Goal: Communication & Community: Share content

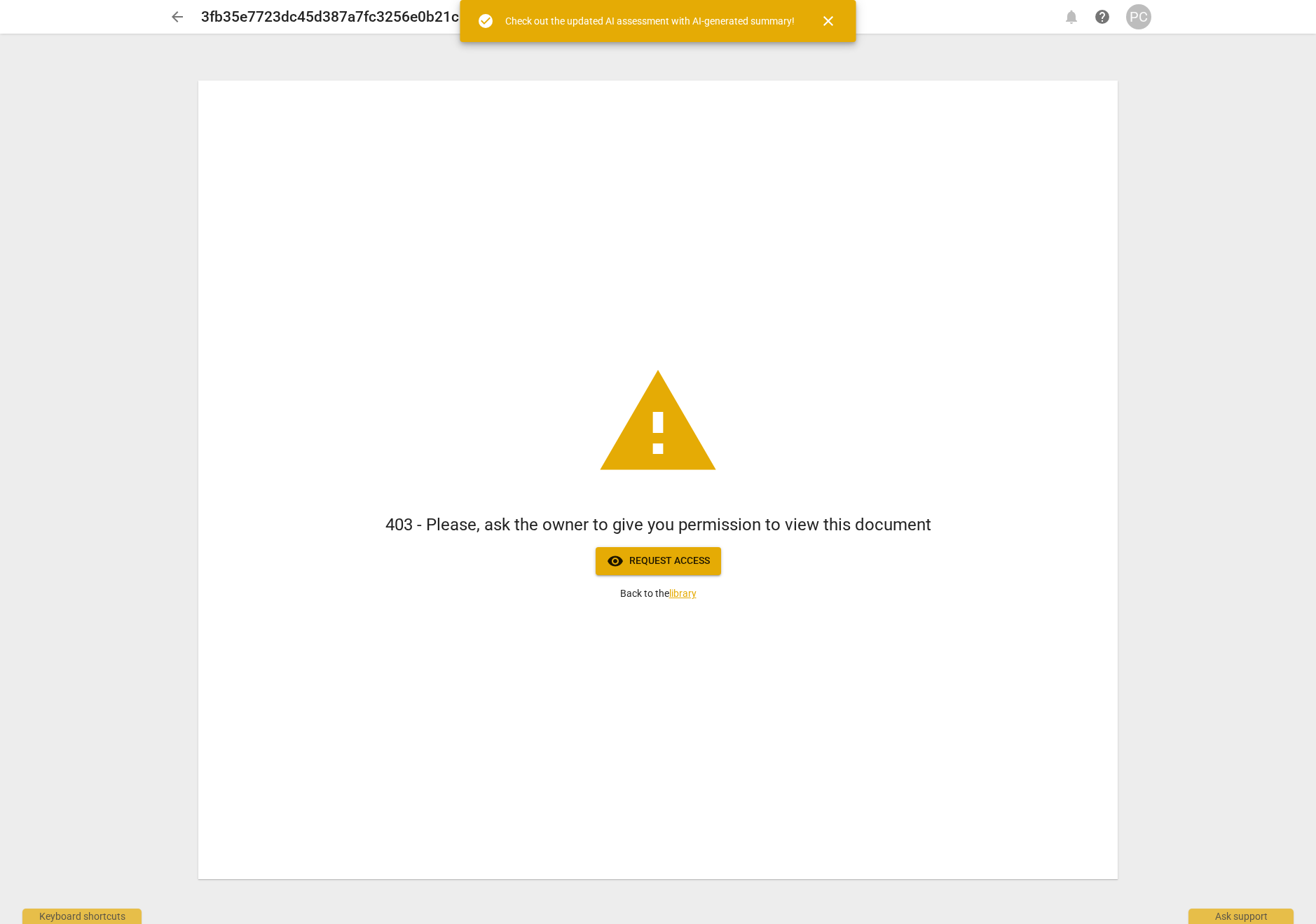
click at [1135, 24] on div "PC" at bounding box center [1139, 17] width 25 height 25
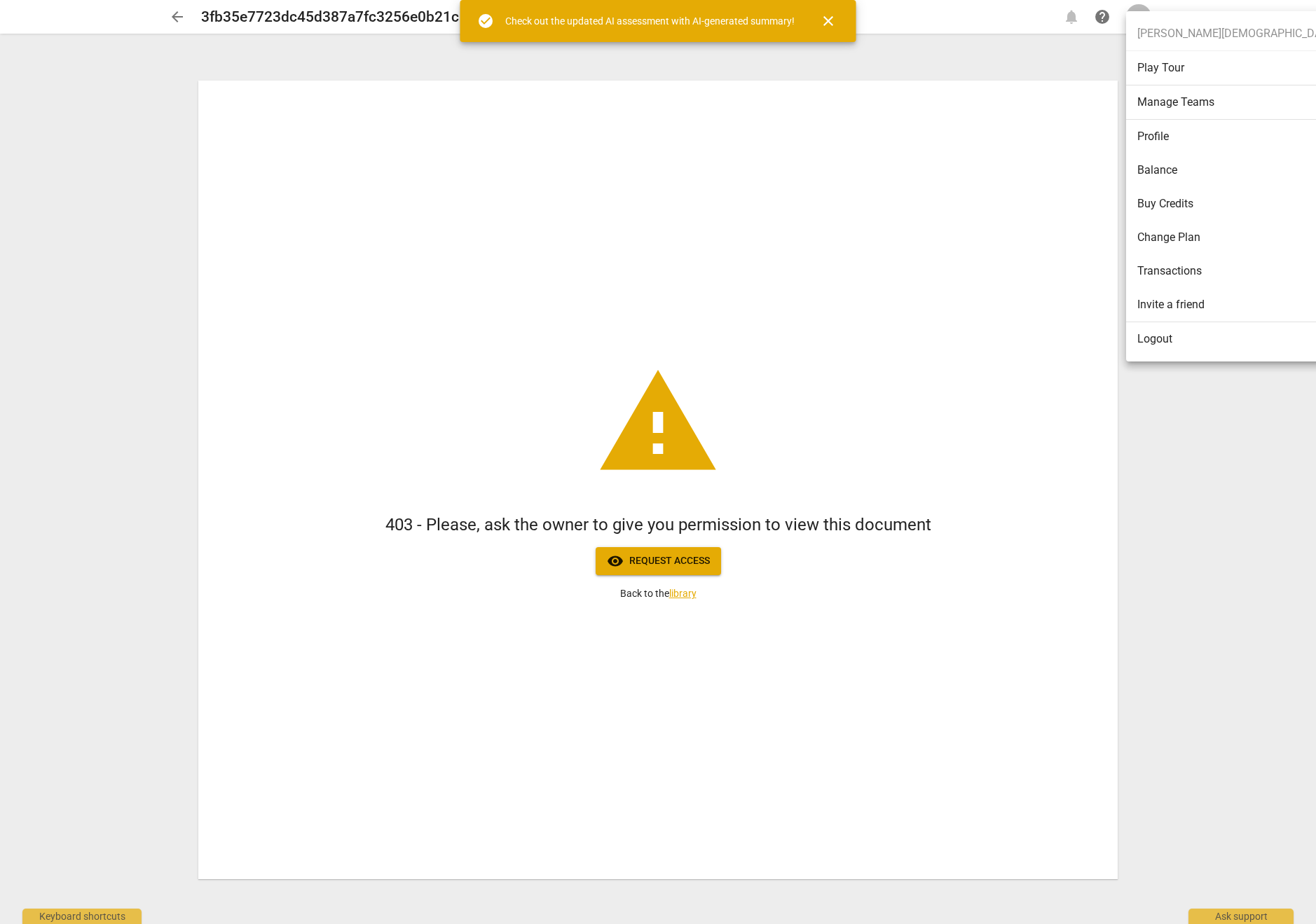
click at [1182, 348] on li "Logout" at bounding box center [1237, 339] width 222 height 34
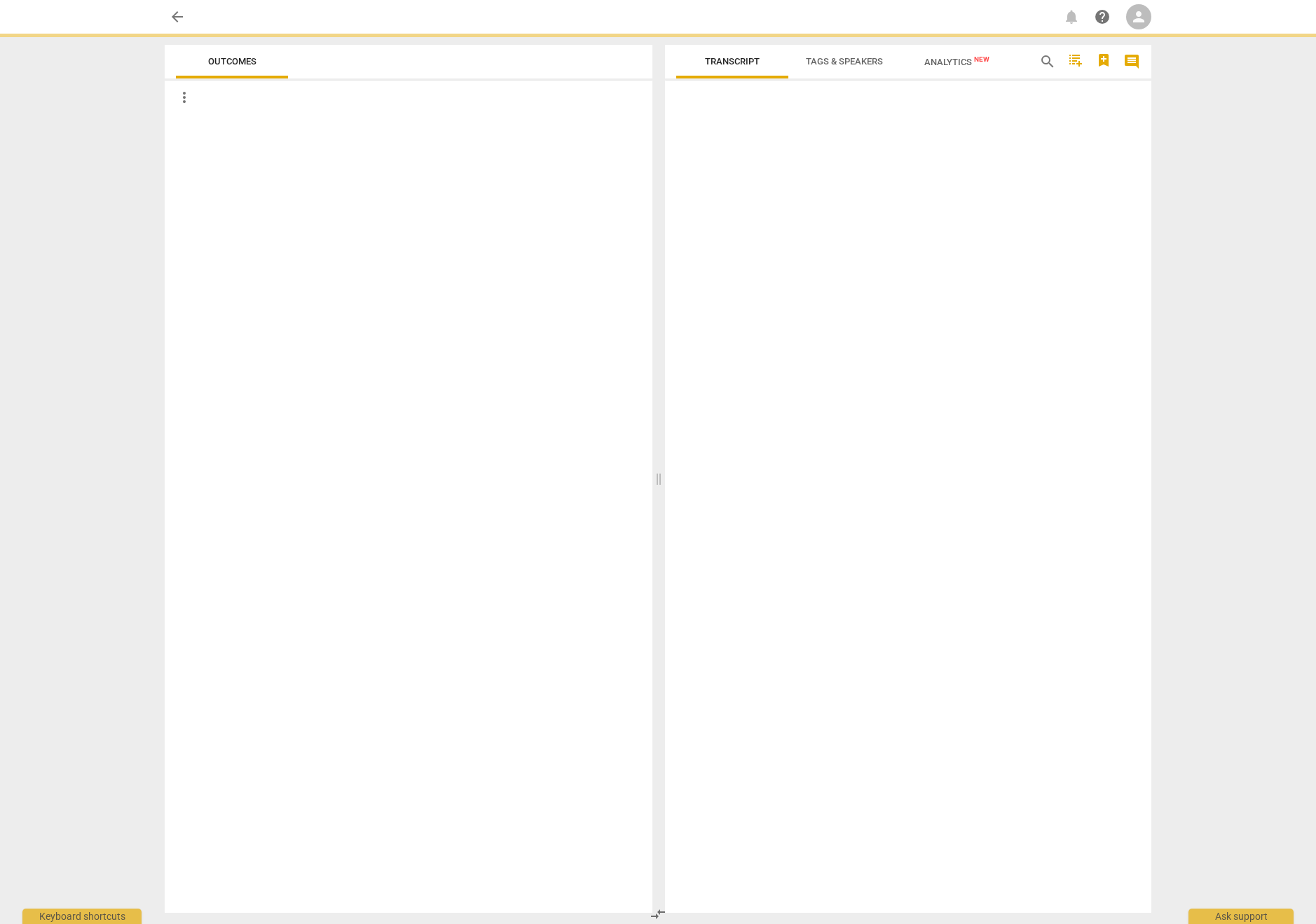
click at [1136, 19] on span "person" at bounding box center [1139, 17] width 17 height 17
click at [1146, 36] on li "Login" at bounding box center [1151, 34] width 50 height 34
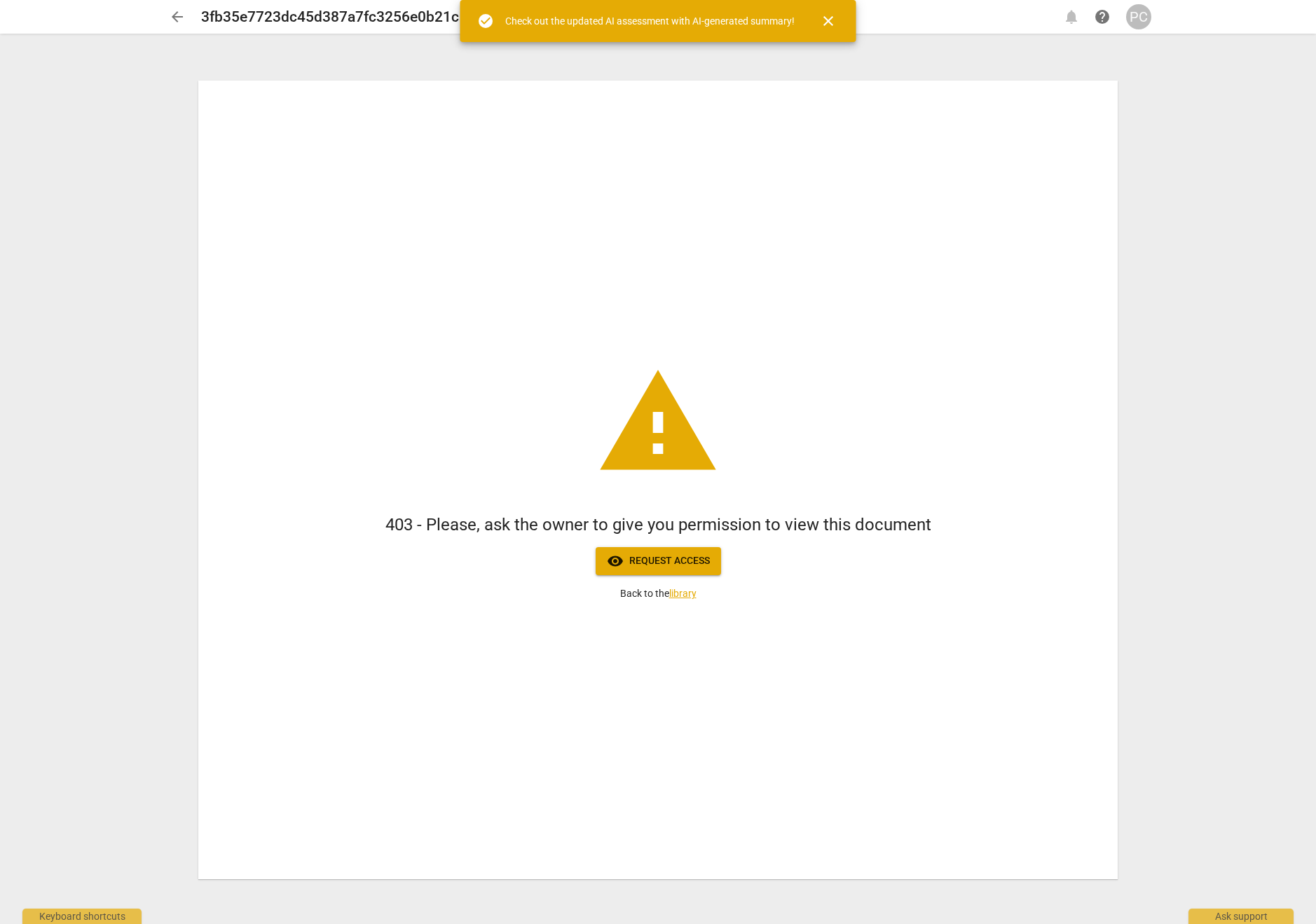
click at [1135, 15] on div "PC" at bounding box center [1139, 17] width 25 height 25
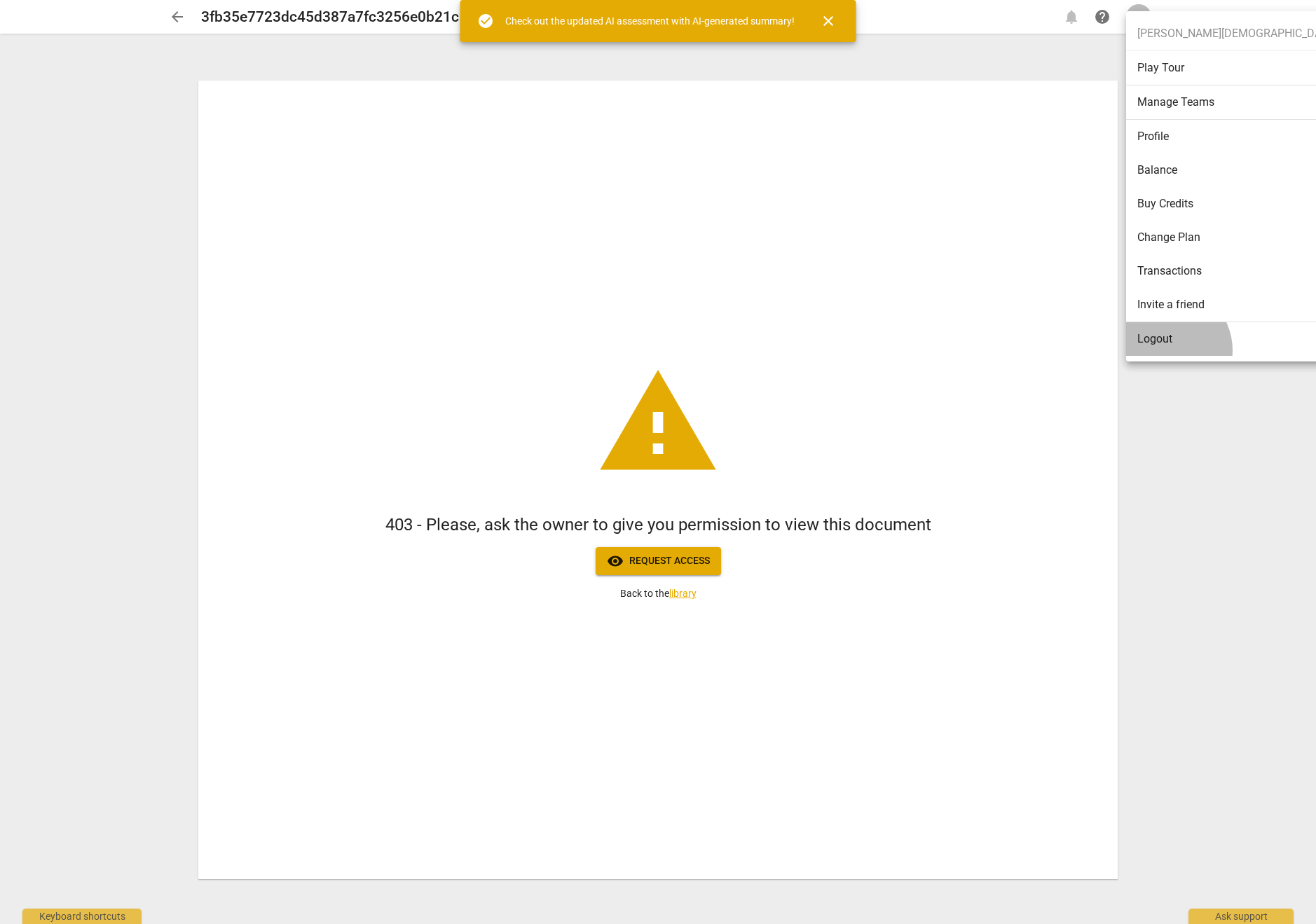
click at [1167, 350] on li "Logout" at bounding box center [1237, 339] width 222 height 34
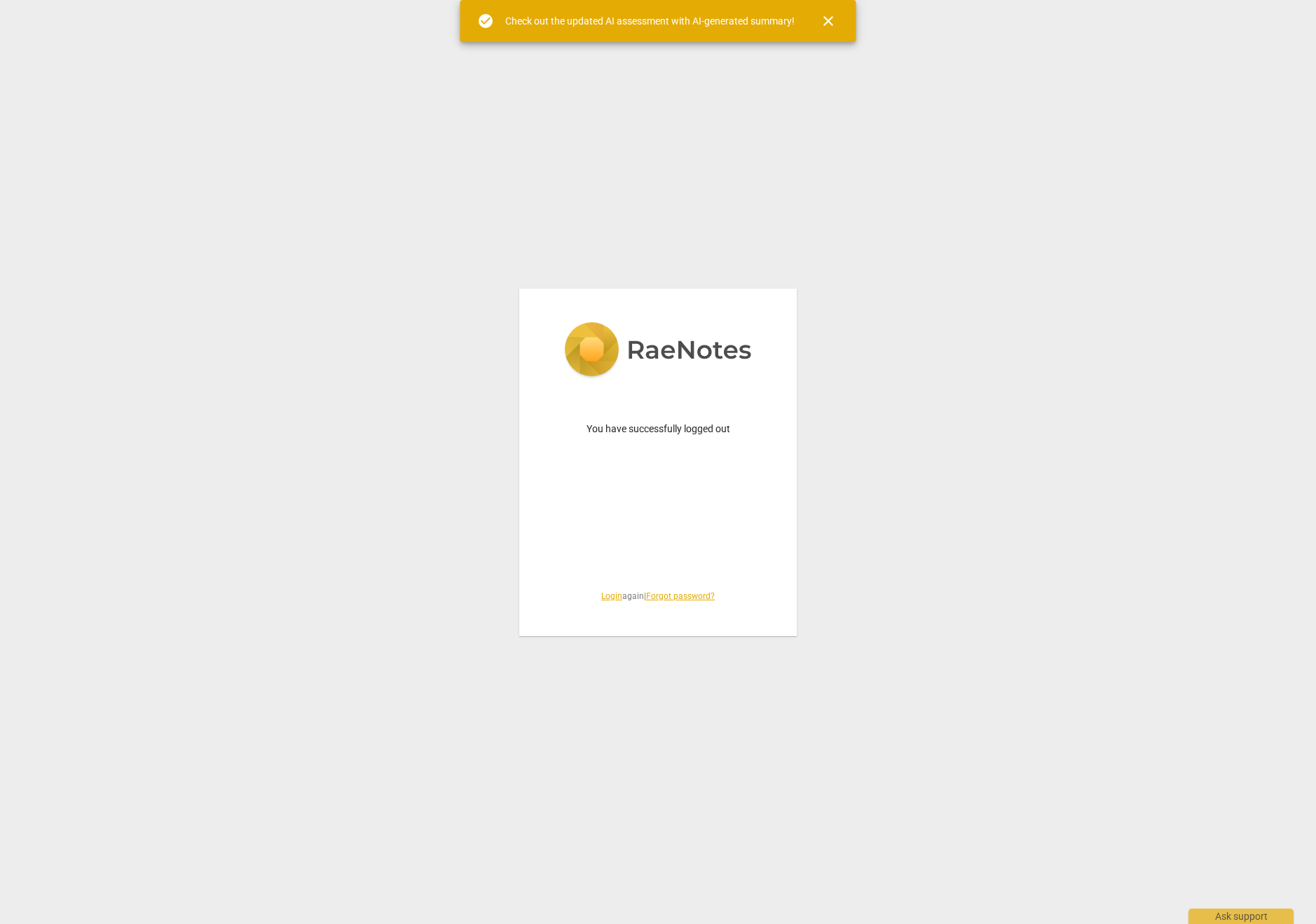
click at [836, 22] on span "close" at bounding box center [828, 21] width 34 height 17
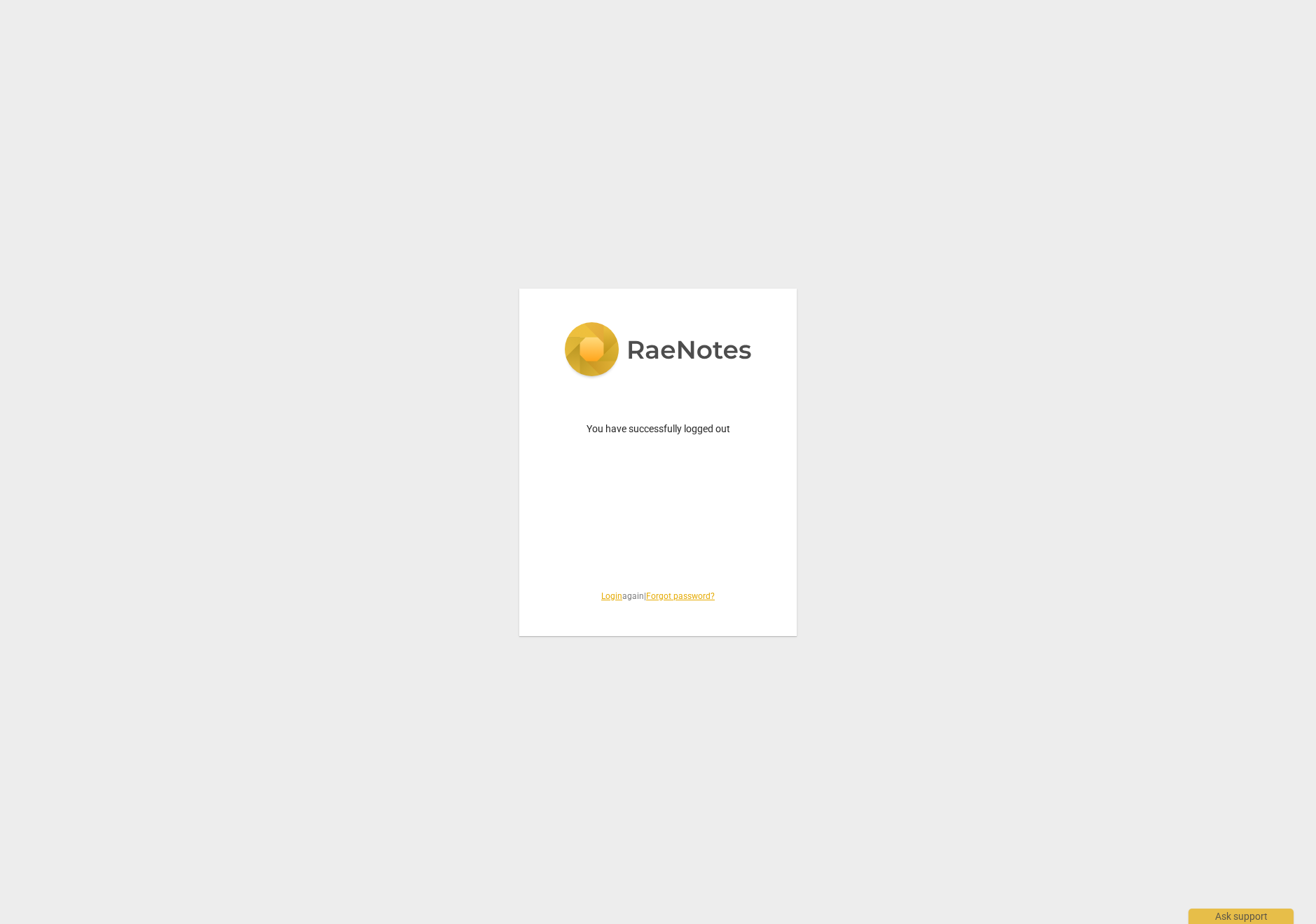
click at [605, 599] on link "Login" at bounding box center [611, 596] width 21 height 10
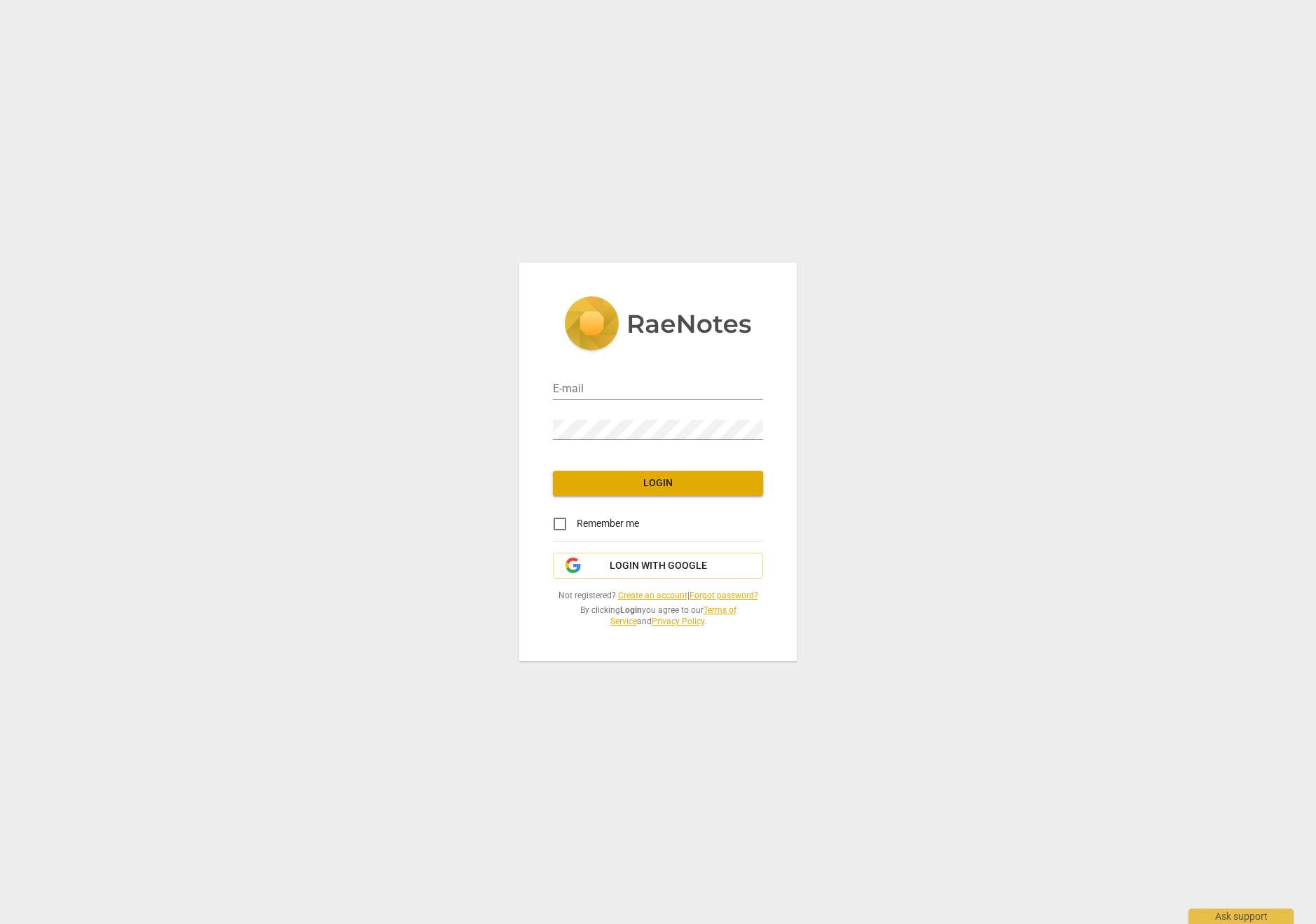
type input "admin@invitechange.com"
click at [670, 475] on button "Login" at bounding box center [658, 484] width 210 height 25
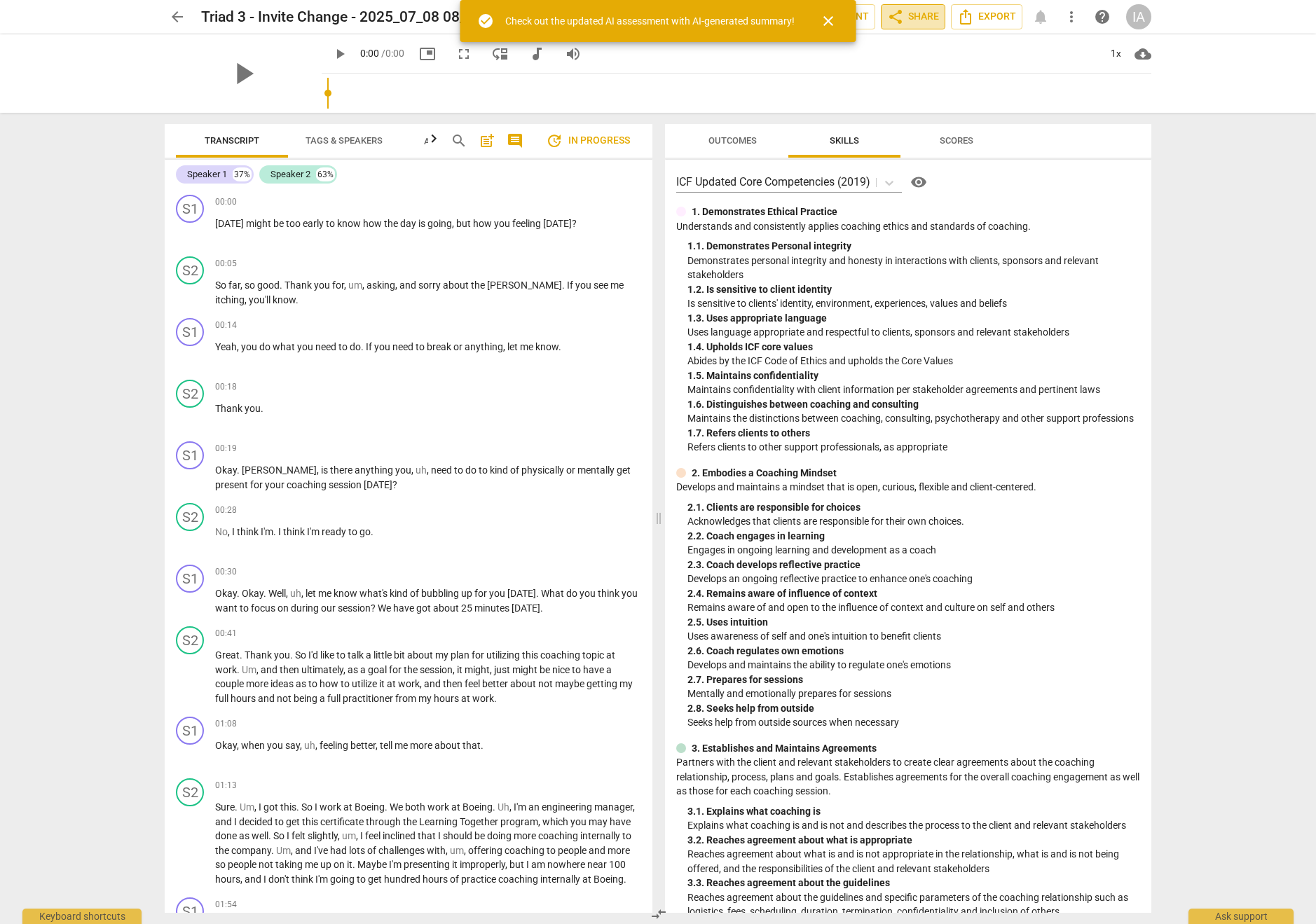
click at [904, 20] on span "share Share" at bounding box center [913, 17] width 52 height 17
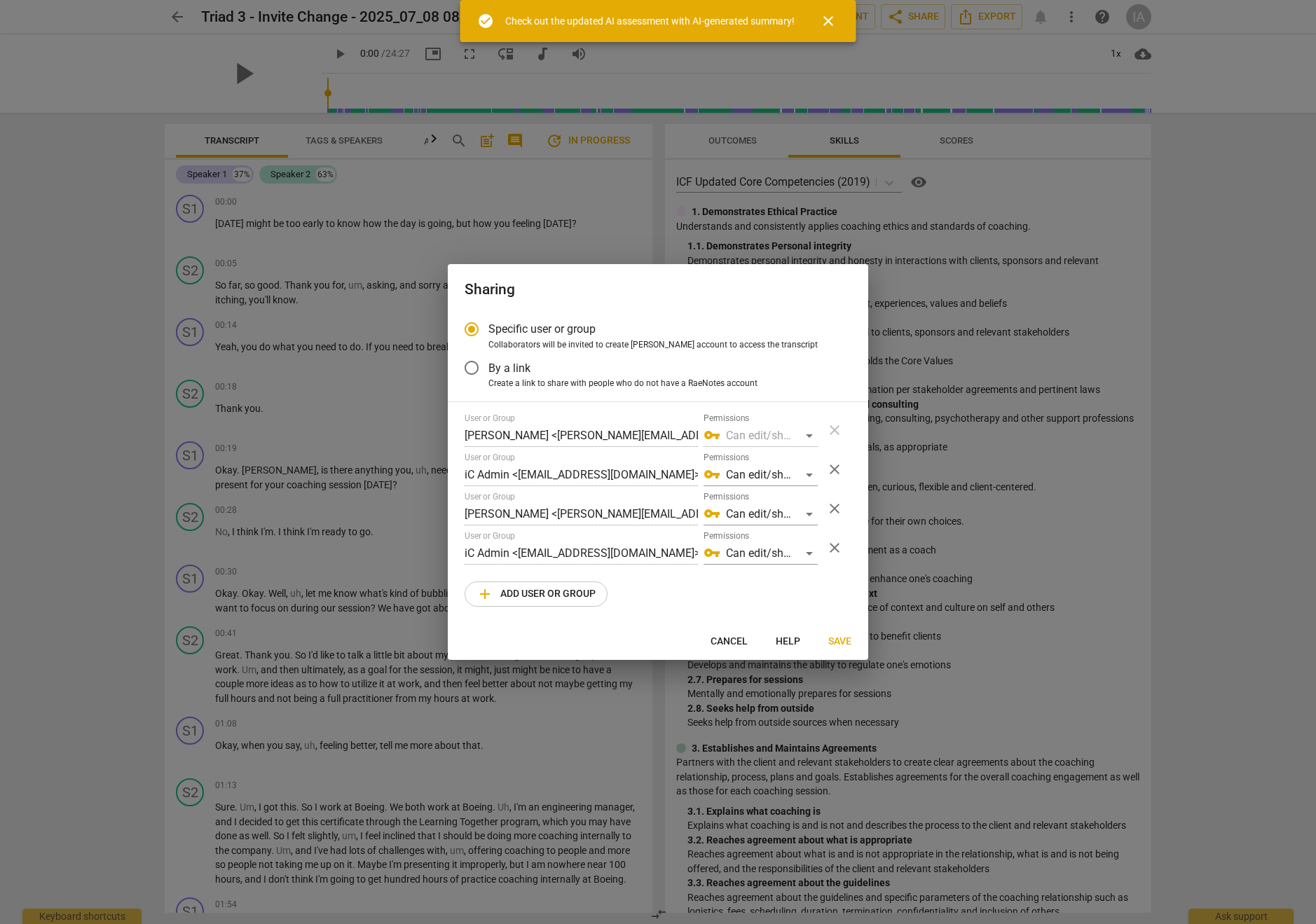
click at [493, 601] on span "add" at bounding box center [485, 594] width 17 height 17
radio input "false"
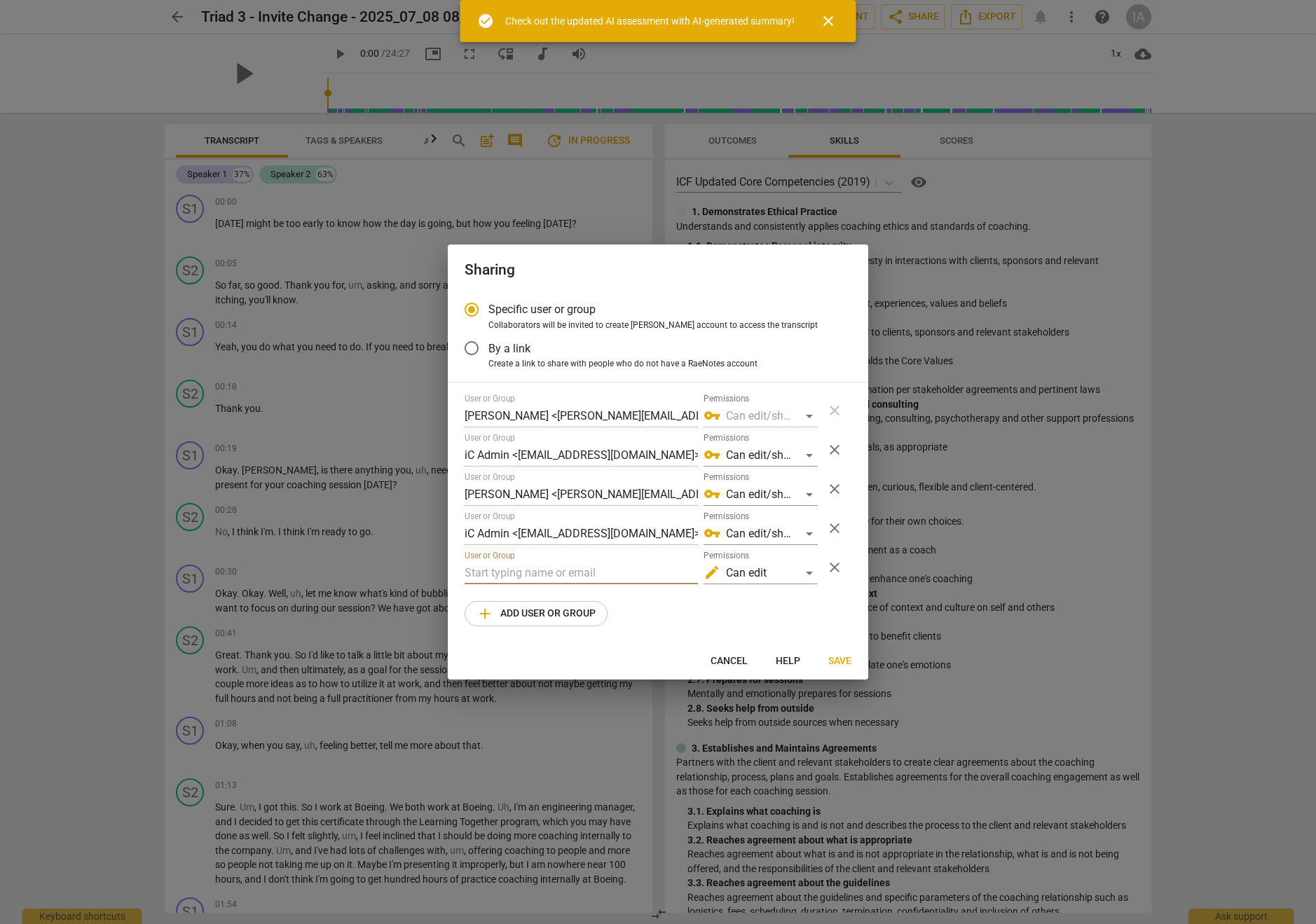
click at [493, 574] on input "text" at bounding box center [581, 573] width 233 height 23
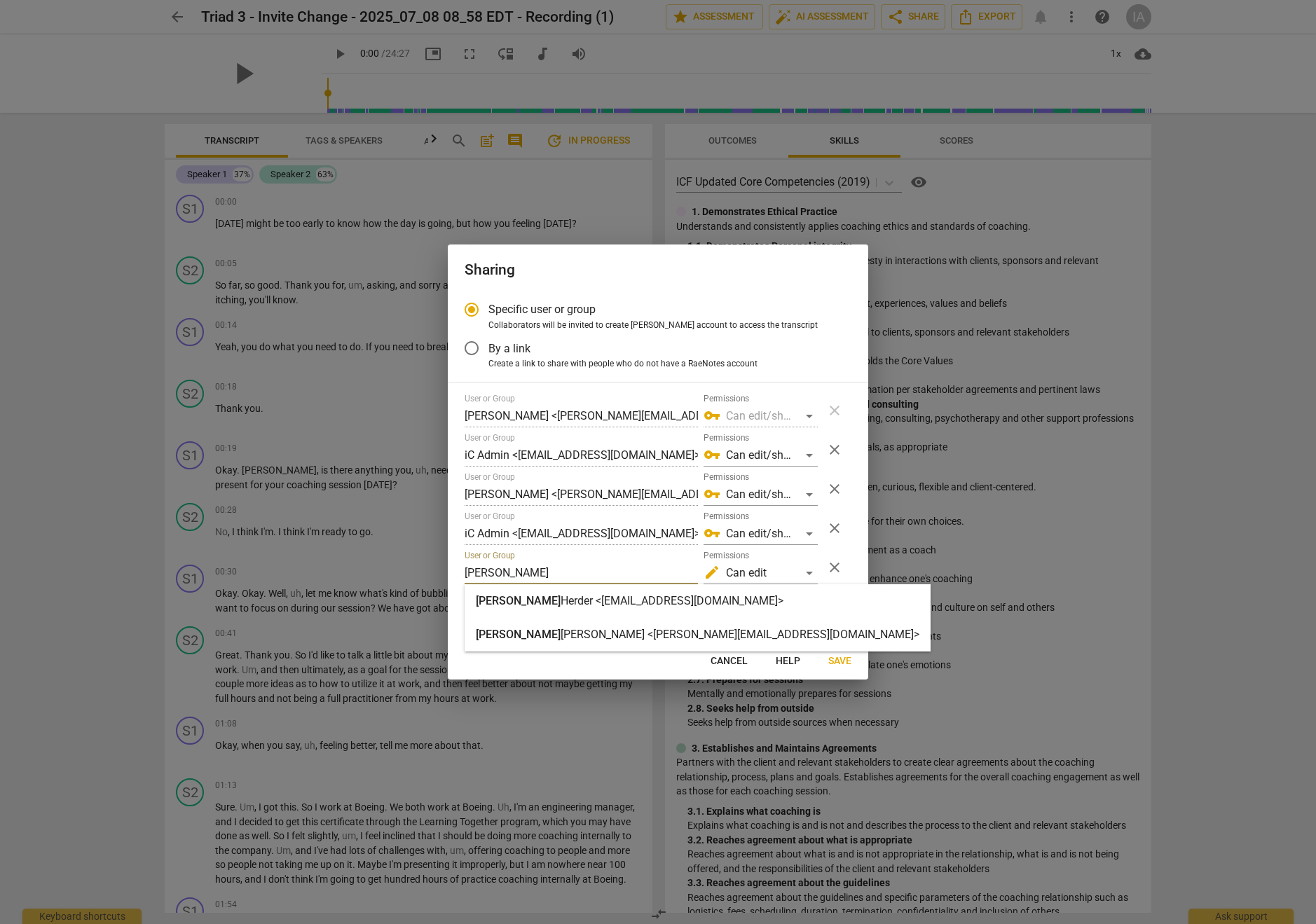
type input "christine"
click at [560, 638] on strong "Gao <christine.gao@invitechange.com>" at bounding box center [739, 635] width 359 height 13
radio input "false"
type input "Christine Gao <christine.gao@invitechange.com>"
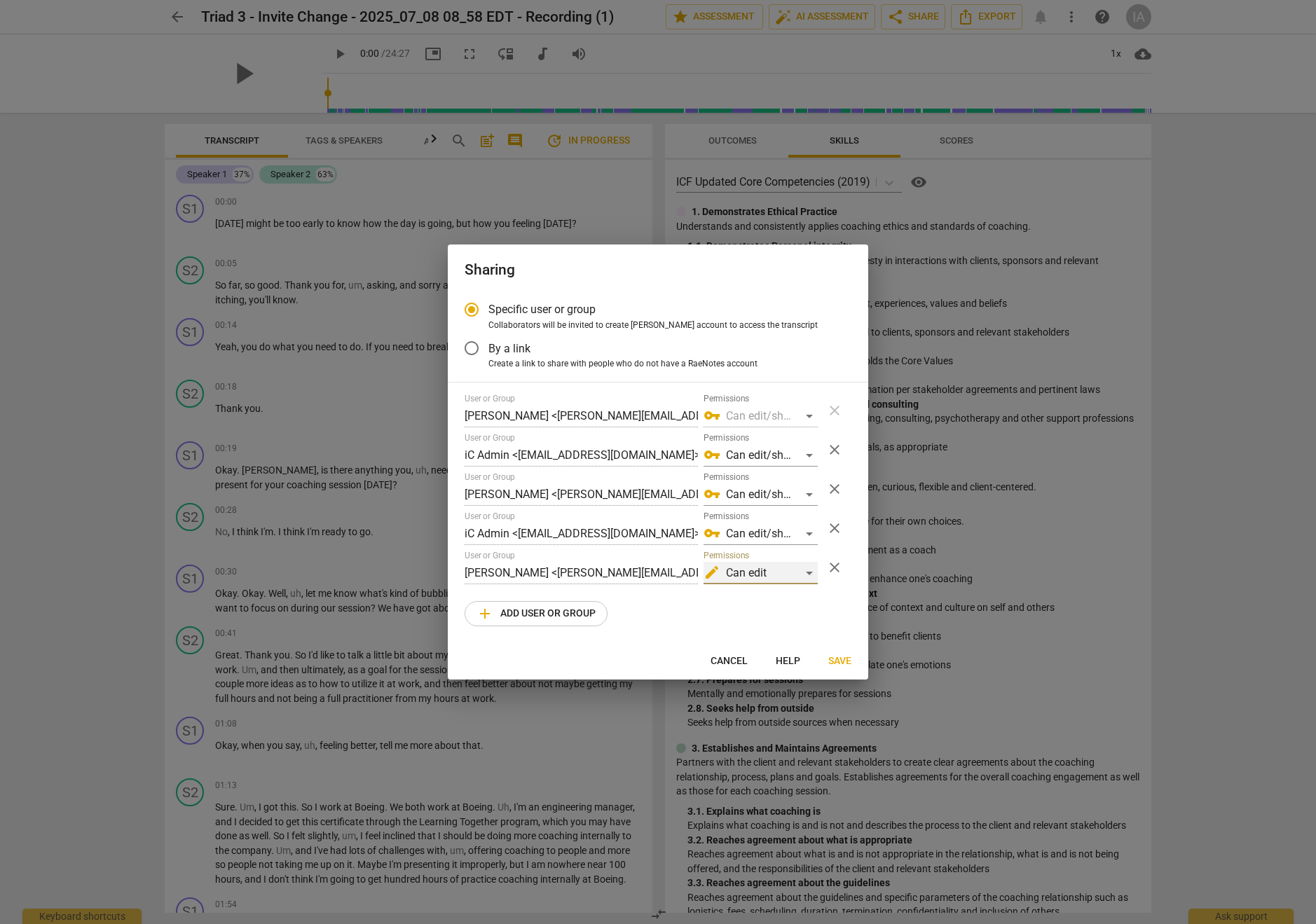
click at [799, 570] on div "edit Can edit" at bounding box center [761, 573] width 114 height 23
click at [778, 607] on li "vpn_key Can edit/share" at bounding box center [760, 606] width 118 height 34
click at [831, 491] on span "close" at bounding box center [835, 489] width 17 height 17
radio input "false"
type input "iC Admin <admin@invitechange.com>"
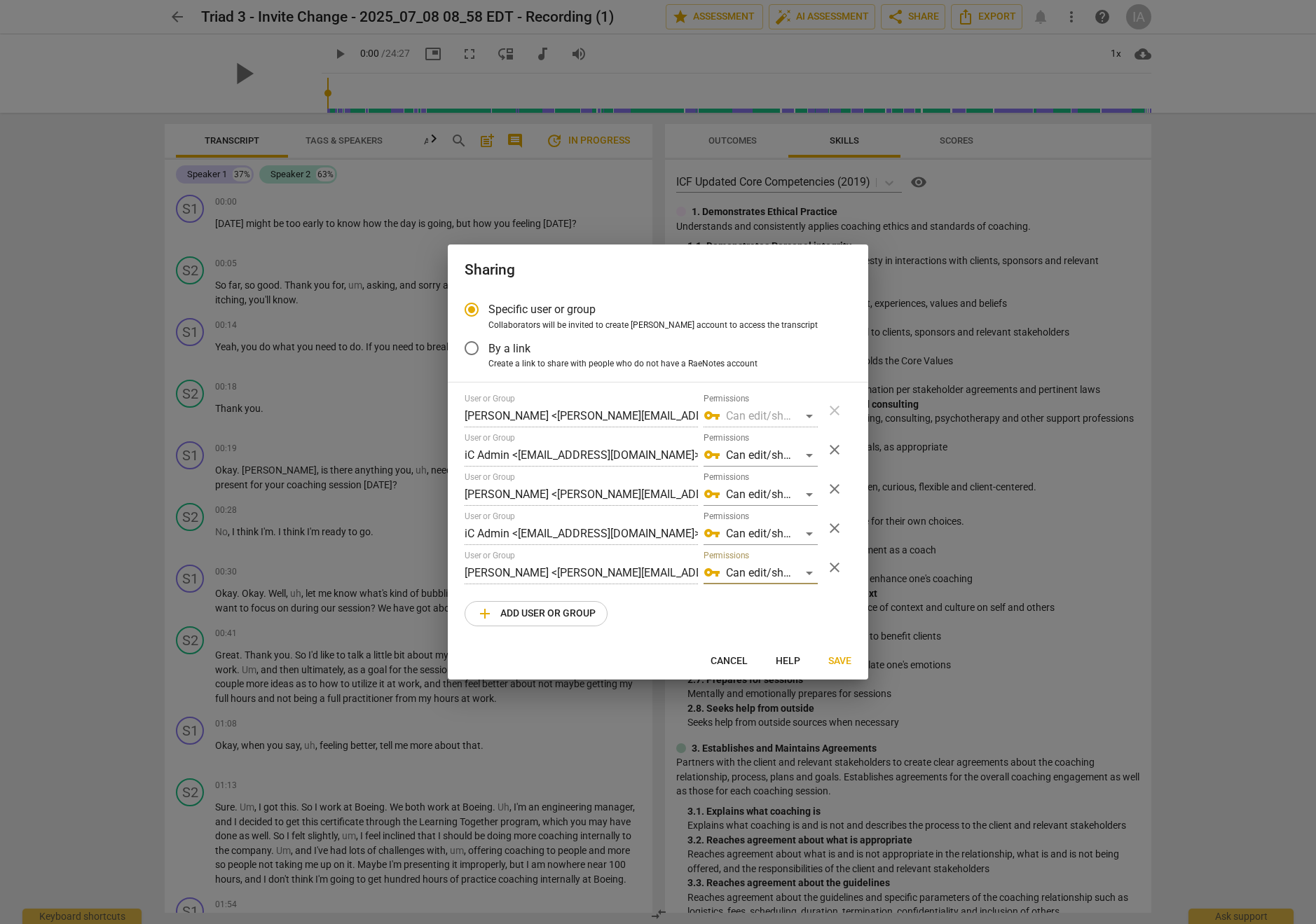
type input "Christine Gao <christine.gao@invitechange.com>"
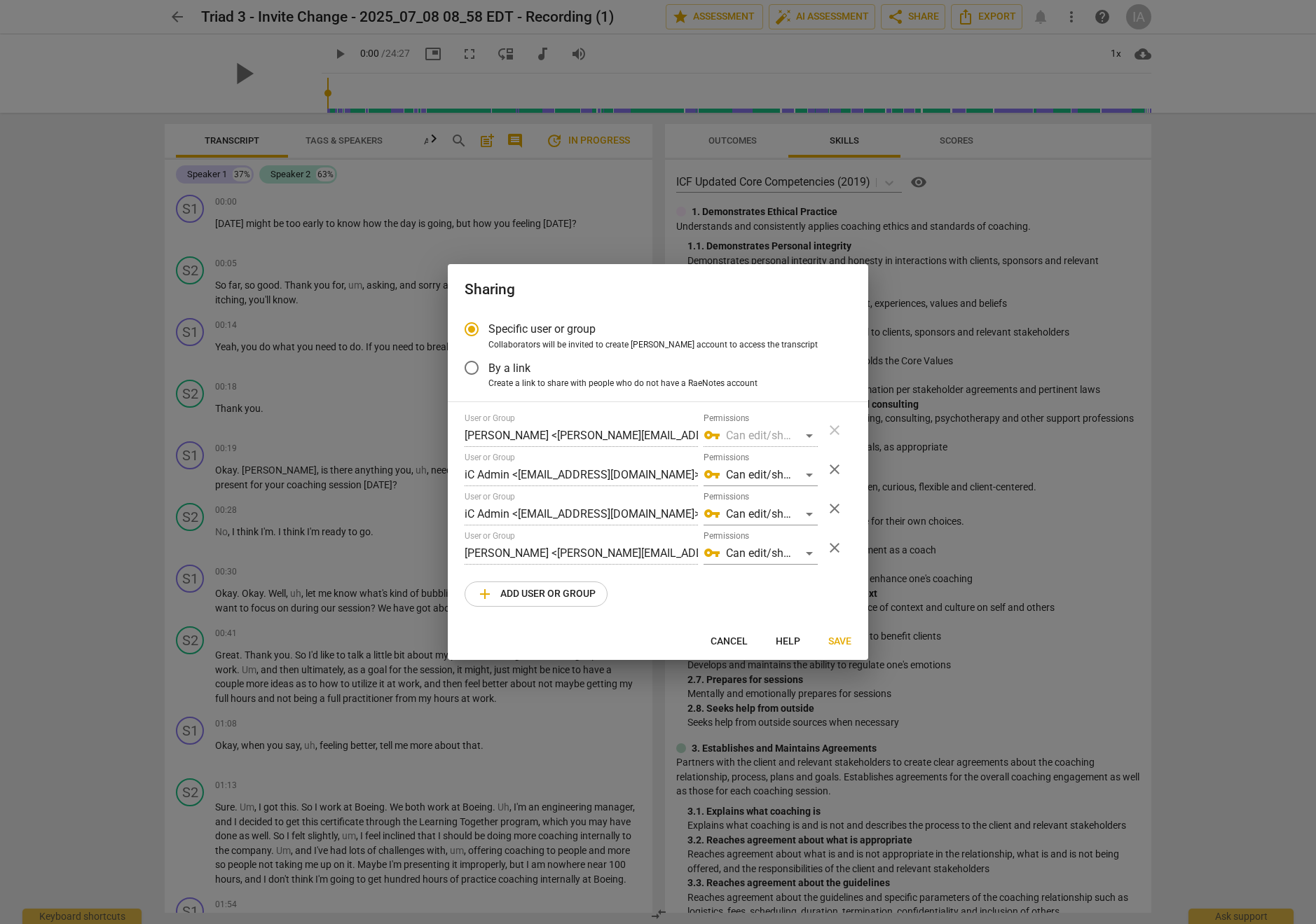
click at [830, 514] on span "close" at bounding box center [835, 509] width 17 height 17
radio input "false"
type input "Christine Gao <christine.gao@invitechange.com>"
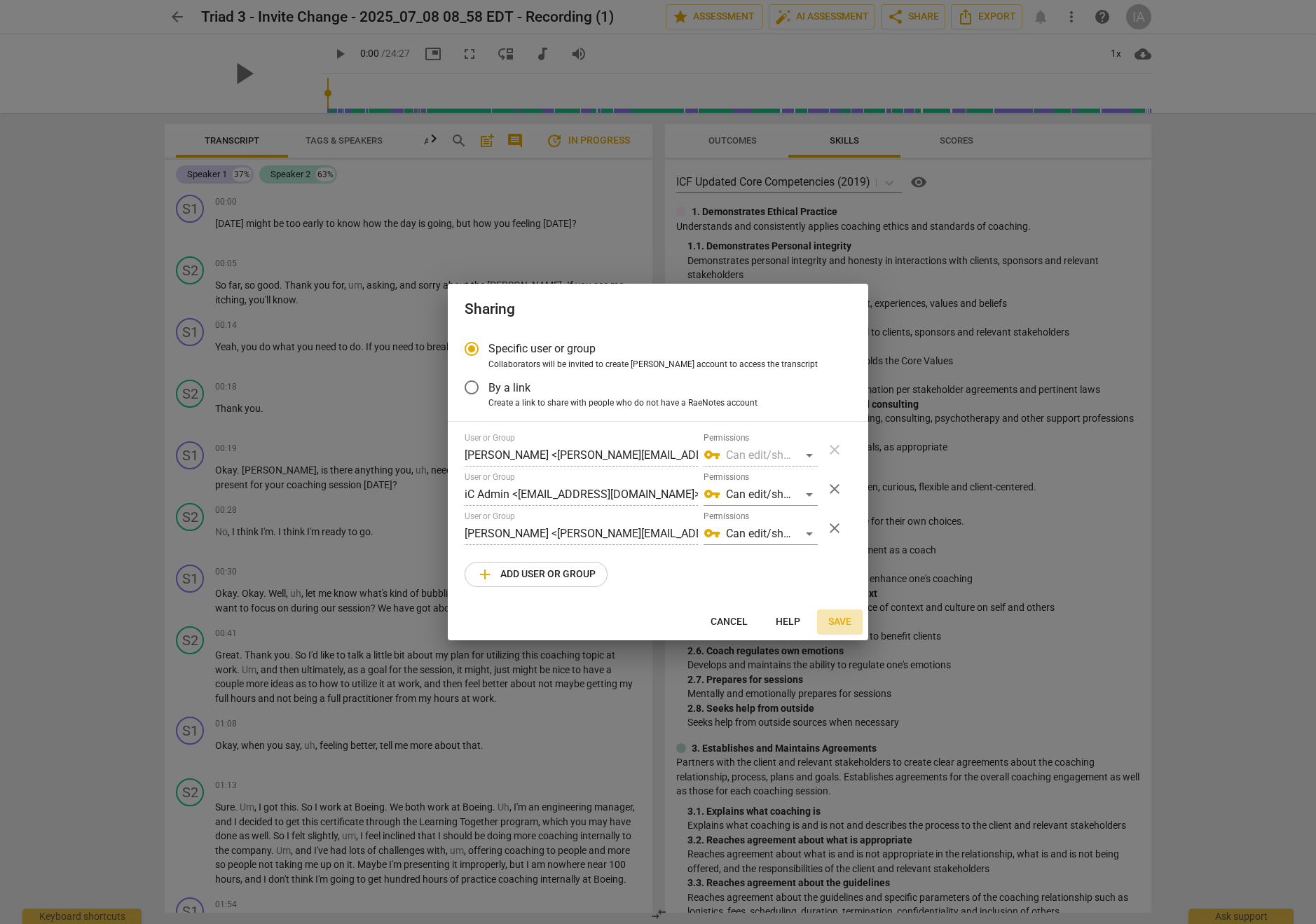
click at [835, 619] on span "Save" at bounding box center [840, 622] width 24 height 14
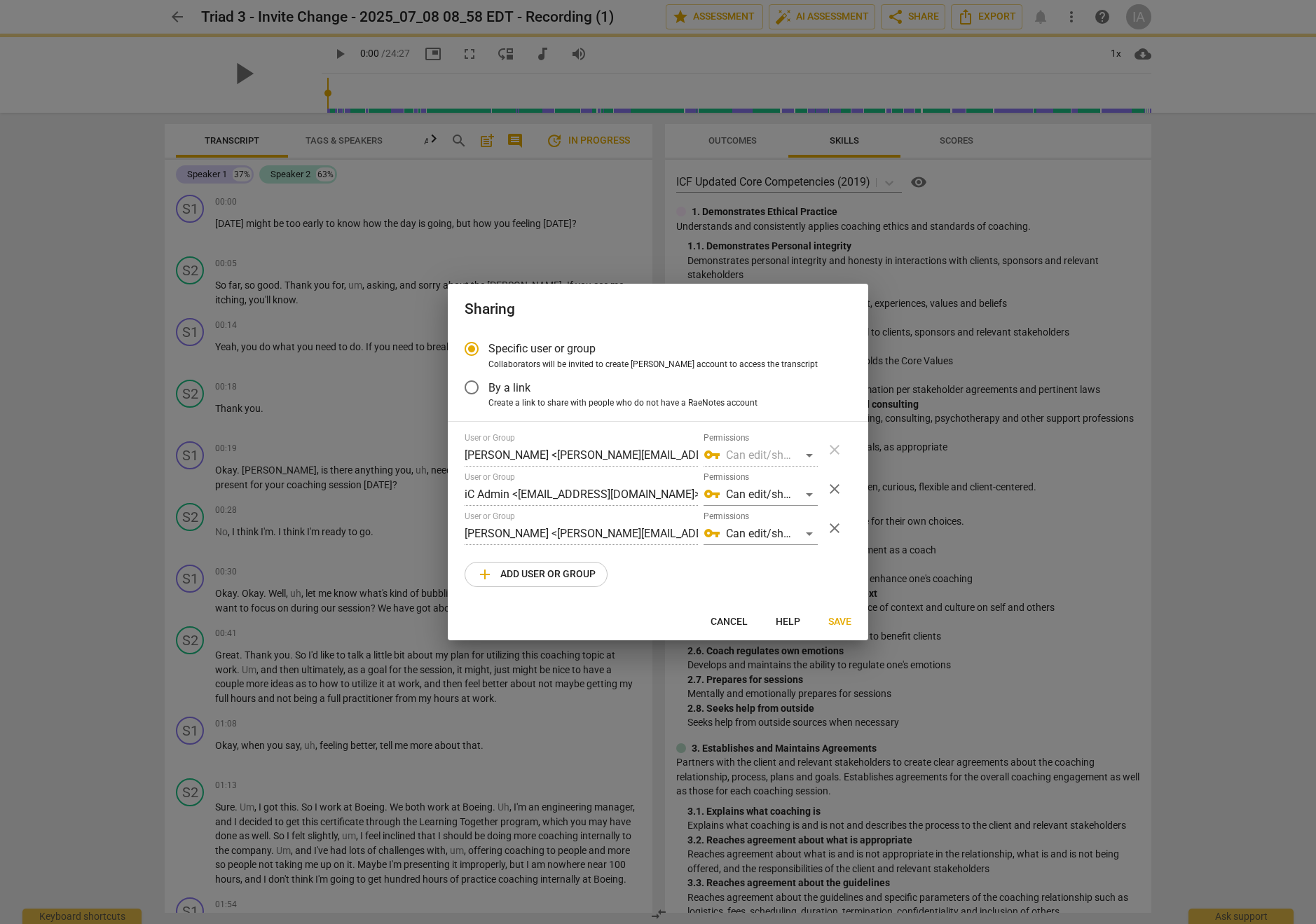
radio input "false"
